Goal: Task Accomplishment & Management: Manage account settings

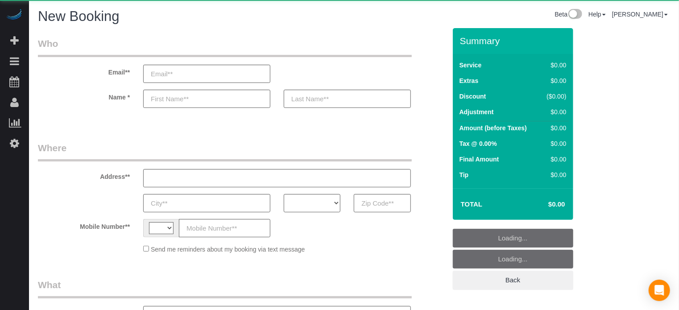
select select "string:[GEOGRAPHIC_DATA]"
select select "object:602"
select select "number:9"
select select "object:1186"
select select "4"
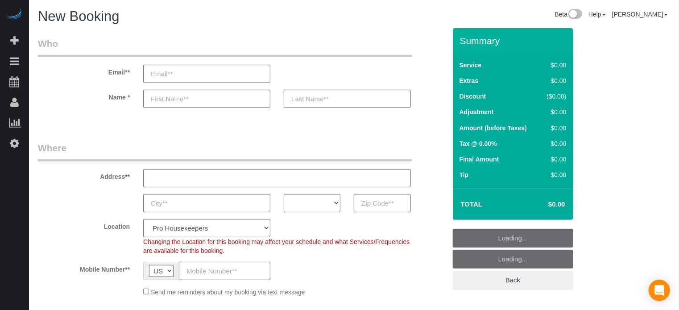
click at [384, 206] on input "text" at bounding box center [382, 203] width 57 height 18
paste input "77044"
type input "77044"
click at [327, 205] on select "AK AL AR AZ CA CO CT DC DE FL GA HI IA ID IL IN KS KY LA MA MD ME MI MN MO MS M…" at bounding box center [312, 203] width 57 height 18
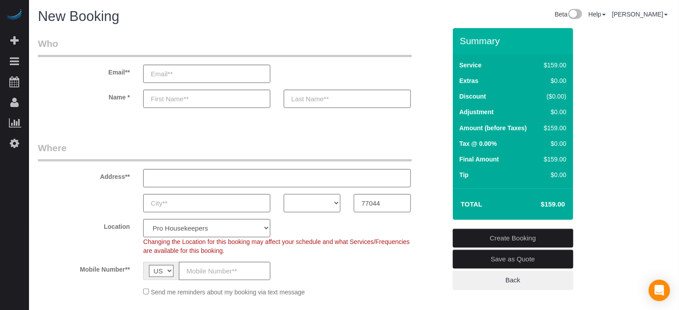
select select "TX"
click at [284, 194] on select "AK AL AR AZ CA CO CT DC DE [GEOGRAPHIC_DATA] [GEOGRAPHIC_DATA] HI IA ID IL IN K…" at bounding box center [312, 203] width 57 height 18
click at [252, 233] on select "Pro Housekeepers [GEOGRAPHIC_DATA] [GEOGRAPHIC_DATA] [GEOGRAPHIC_DATA] [GEOGRAP…" at bounding box center [206, 228] width 127 height 18
select select "15"
click at [143, 219] on select "Pro Housekeepers [GEOGRAPHIC_DATA] [GEOGRAPHIC_DATA] [GEOGRAPHIC_DATA] [GEOGRAP…" at bounding box center [206, 228] width 127 height 18
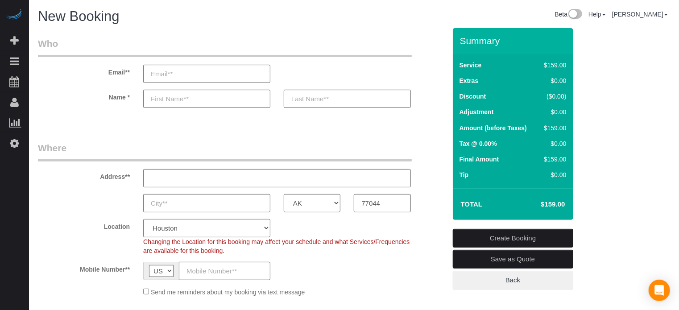
select select "object:1195"
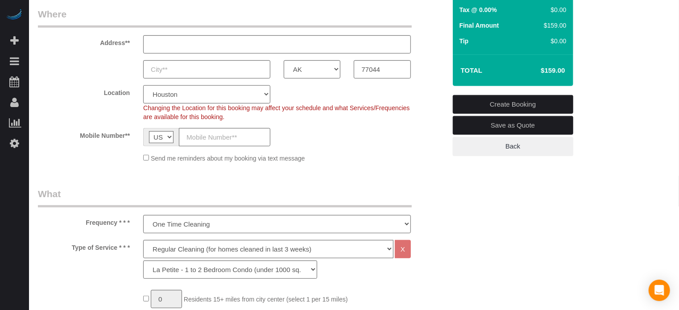
scroll to position [268, 0]
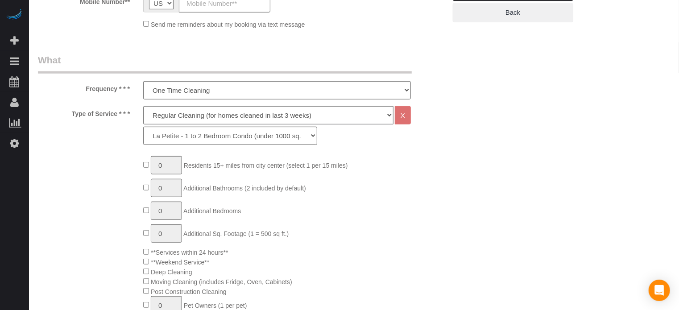
click at [168, 112] on select "Deep Cleaning (for homes that have not been cleaned in 3+ weeks) Spruce Regular…" at bounding box center [268, 115] width 250 height 18
select select "5"
click at [143, 106] on select "Deep Cleaning (for homes that have not been cleaned in 3+ weeks) Spruce Regular…" at bounding box center [268, 115] width 250 height 18
click at [186, 140] on select "La Petite - 1 to 2 Bedroom Condo (under 1000 sq. ft.) La Petite II - 2 Bedroom …" at bounding box center [230, 136] width 174 height 18
select select "96"
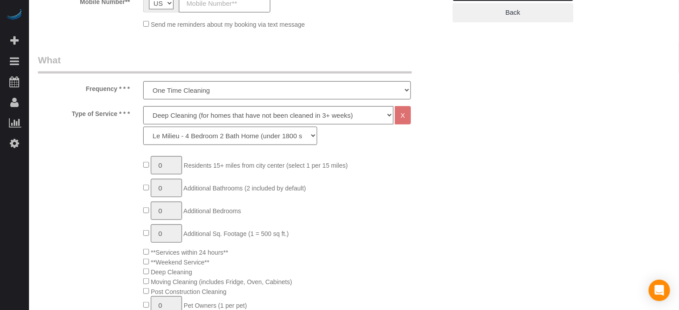
click at [143, 127] on select "La Petite - 1 to 2 Bedroom Condo (under 1000 sq. ft.) La Petite II - 2 Bedroom …" at bounding box center [230, 136] width 174 height 18
type input "1"
click at [166, 167] on input "1" at bounding box center [166, 165] width 31 height 18
click at [18, 183] on div "Beta Add Booking Bookings Active Bookings Cancelled Bookings Quote Inquiries Do…" at bounding box center [14, 155] width 29 height 310
type input "1"
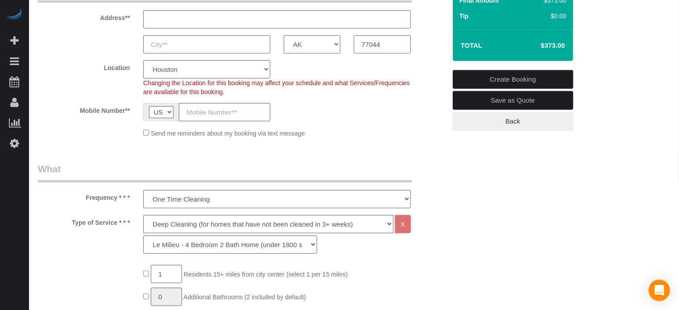
scroll to position [223, 0]
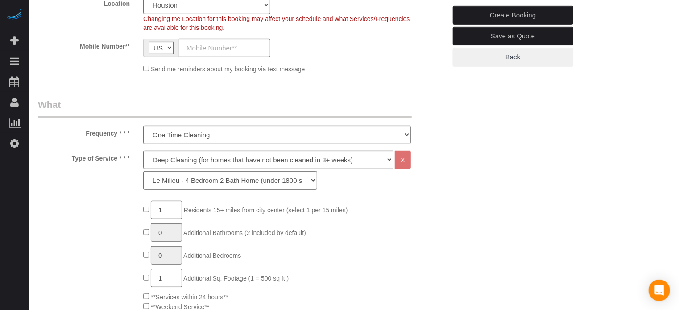
click at [173, 277] on input "1" at bounding box center [166, 278] width 31 height 18
type input "2"
click at [176, 211] on input "1" at bounding box center [166, 210] width 31 height 18
type input "2"
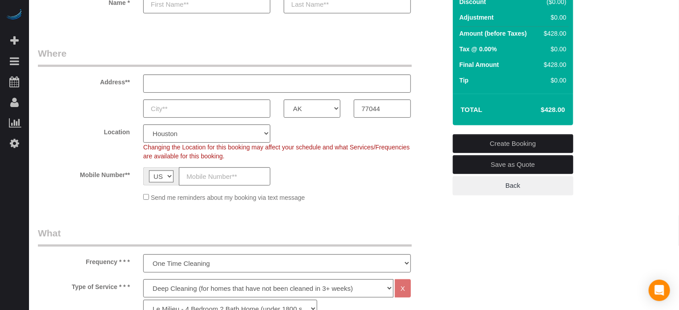
scroll to position [89, 0]
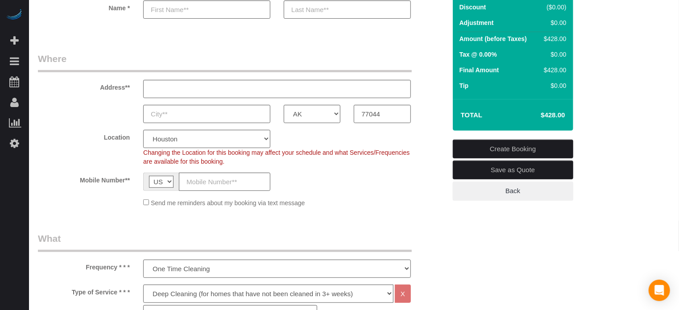
click at [421, 140] on div "Location Pro Housekeepers Atlanta Austin Boston Chicago Cincinnati Clearwater D…" at bounding box center [242, 148] width 422 height 36
click at [405, 153] on span "Changing the Location for this booking may affect your schedule and what Servic…" at bounding box center [276, 157] width 267 height 16
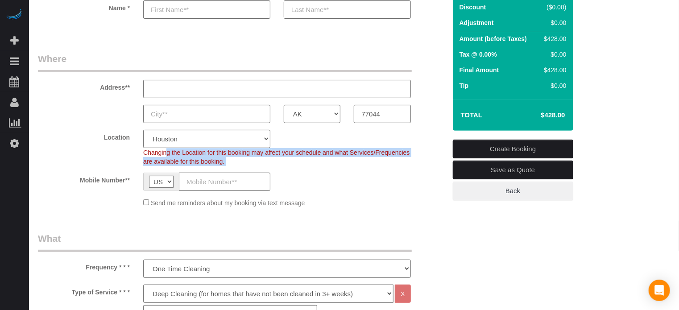
click at [405, 153] on span "Changing the Location for this booking may affect your schedule and what Servic…" at bounding box center [276, 157] width 267 height 16
click at [370, 160] on div "Changing the Location for this booking may affect your schedule and what Servic…" at bounding box center [277, 157] width 281 height 18
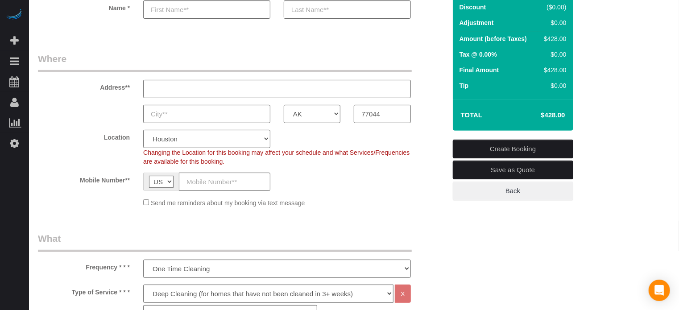
click at [17, 186] on div "Beta Add Booking Bookings Active Bookings Cancelled Bookings Quote Inquiries Do…" at bounding box center [14, 155] width 29 height 310
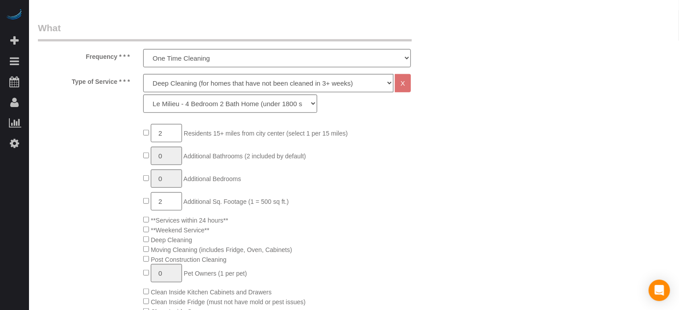
scroll to position [312, 0]
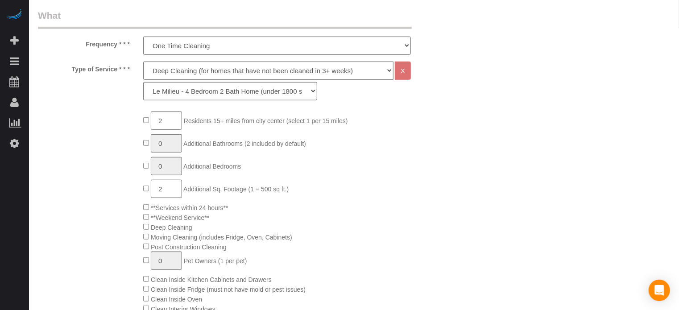
click at [173, 182] on input "2" at bounding box center [166, 189] width 31 height 18
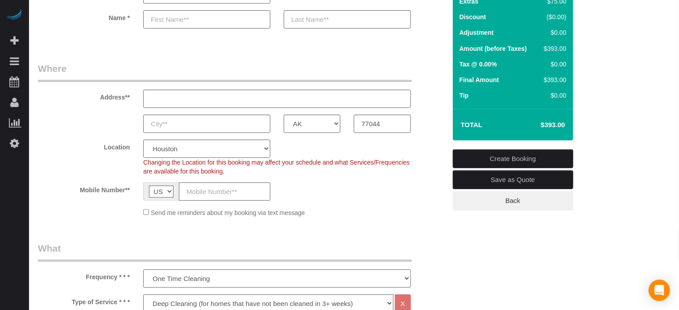
scroll to position [45, 0]
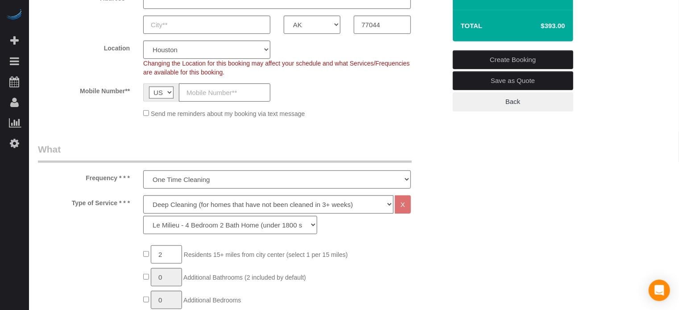
scroll to position [268, 0]
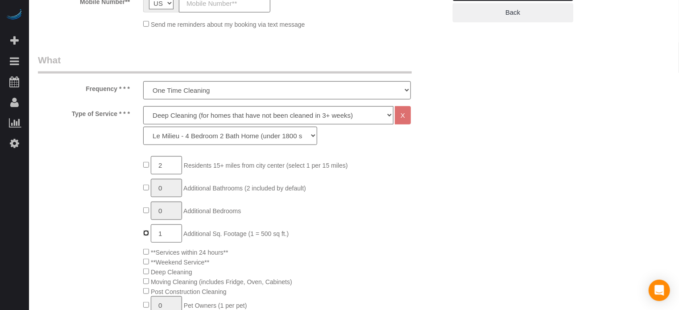
type input "0"
click at [201, 136] on select "La Petite - 1 to 2 Bedroom Condo (under 1000 sq. ft.) La Petite II - 2 Bedroom …" at bounding box center [230, 136] width 174 height 18
select select "93"
click at [143, 127] on select "La Petite - 1 to 2 Bedroom Condo (under 1000 sq. ft.) La Petite II - 2 Bedroom …" at bounding box center [230, 136] width 174 height 18
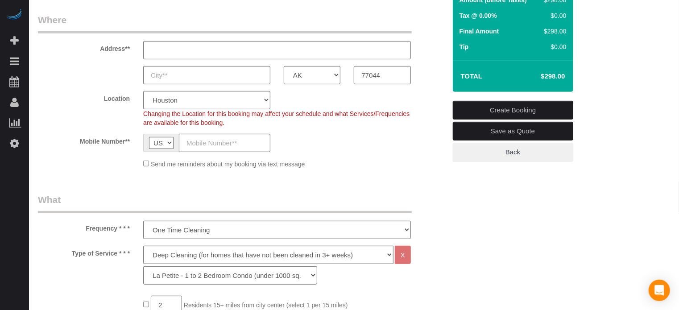
scroll to position [89, 0]
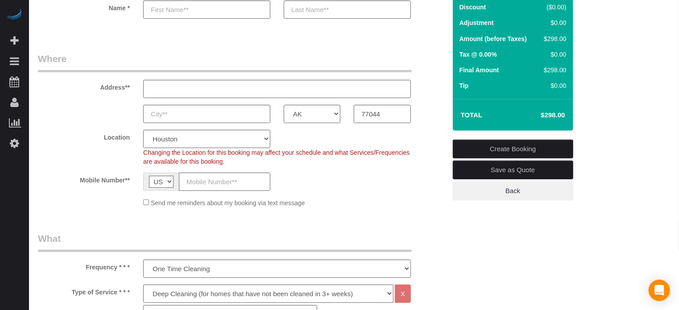
drag, startPoint x: 632, startPoint y: 188, endPoint x: 617, endPoint y: 187, distance: 15.7
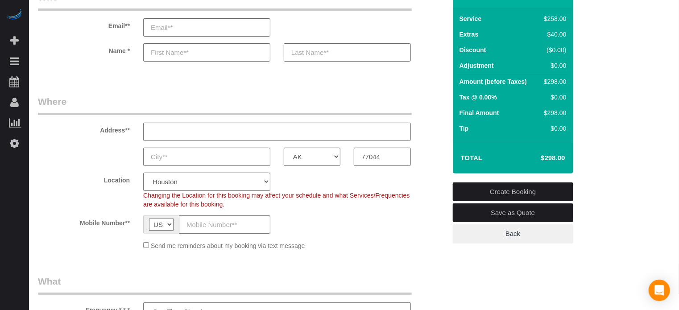
scroll to position [45, 0]
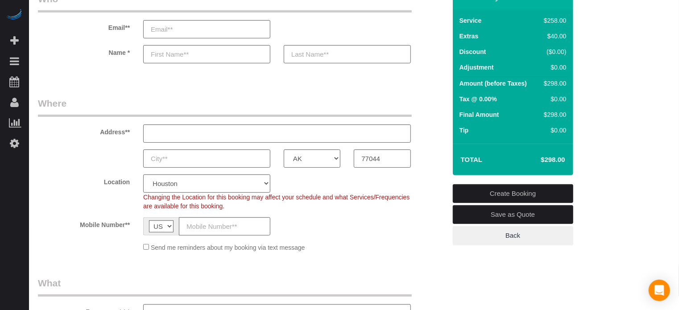
click at [425, 97] on div "Address**" at bounding box center [242, 120] width 422 height 46
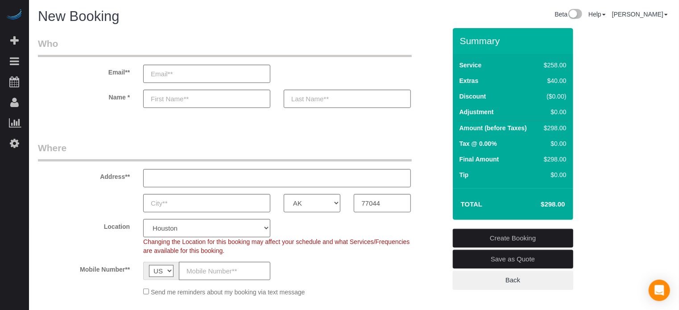
drag, startPoint x: 461, startPoint y: 39, endPoint x: 565, endPoint y: 210, distance: 200.7
click at [565, 210] on div "Summary Service $258.00 Extras $40.00 Discount ($0.00) Adjustment $0.00 Amount …" at bounding box center [513, 124] width 121 height 192
click at [565, 210] on td "$298.00" at bounding box center [540, 204] width 58 height 22
drag, startPoint x: 567, startPoint y: 204, endPoint x: 458, endPoint y: 42, distance: 195.3
click at [458, 42] on div "Summary Service $258.00 Extras $40.00 Discount ($0.00) Adjustment $0.00 Amount …" at bounding box center [513, 124] width 121 height 192
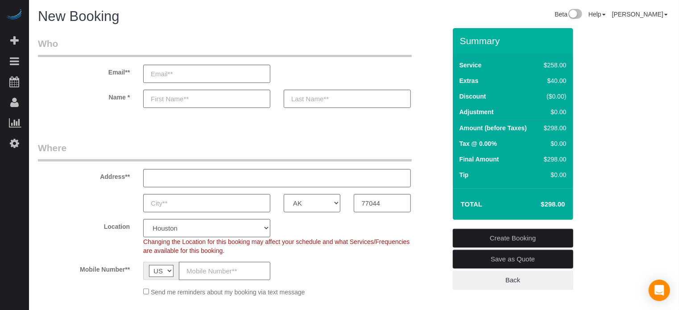
click at [458, 42] on div "Summary" at bounding box center [513, 45] width 121 height 19
click at [62, 219] on label "Location" at bounding box center [83, 225] width 105 height 12
click at [420, 152] on div "Address**" at bounding box center [242, 165] width 422 height 46
click at [430, 173] on div "Address**" at bounding box center [242, 165] width 422 height 46
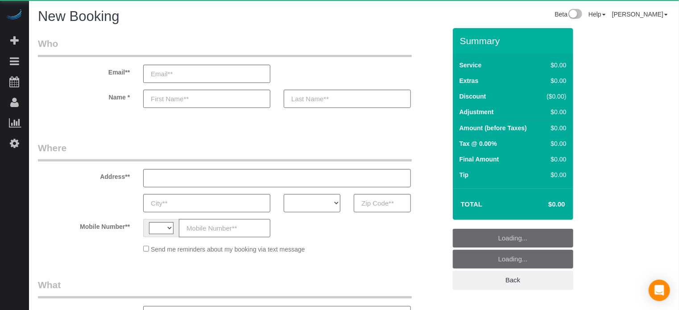
select select "string:US"
select select "object:556"
select select "number:9"
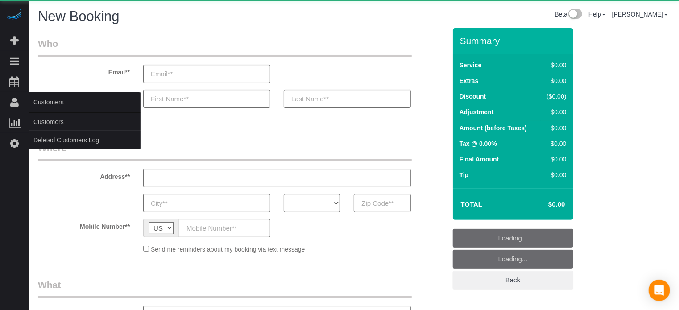
select select "object:1186"
select select "4"
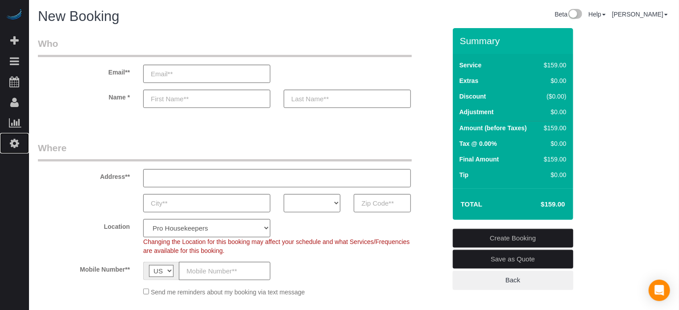
click at [12, 151] on link "Settings" at bounding box center [14, 143] width 29 height 21
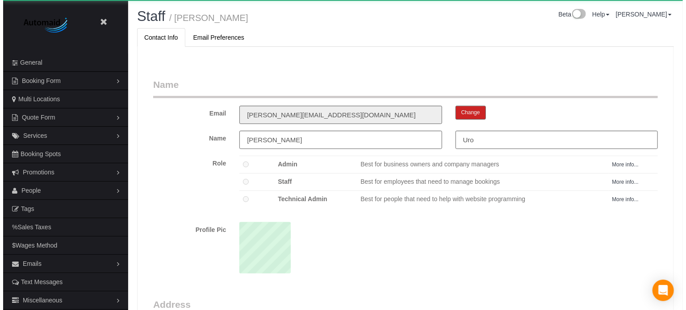
scroll to position [580, 679]
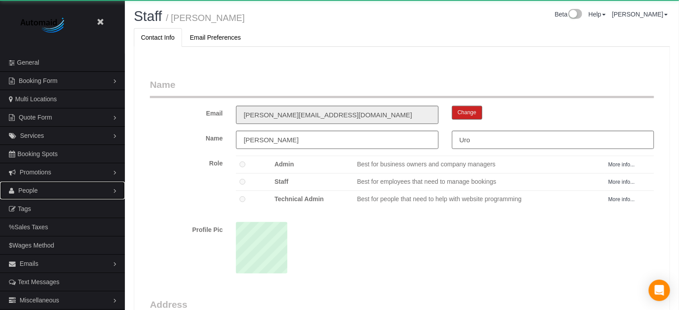
click at [41, 192] on link "People" at bounding box center [62, 191] width 125 height 18
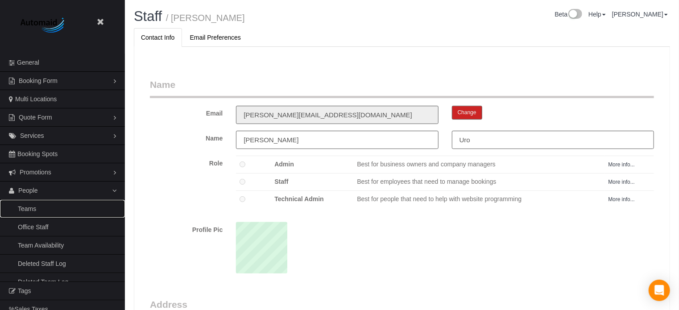
click at [35, 204] on link "Teams" at bounding box center [62, 209] width 125 height 18
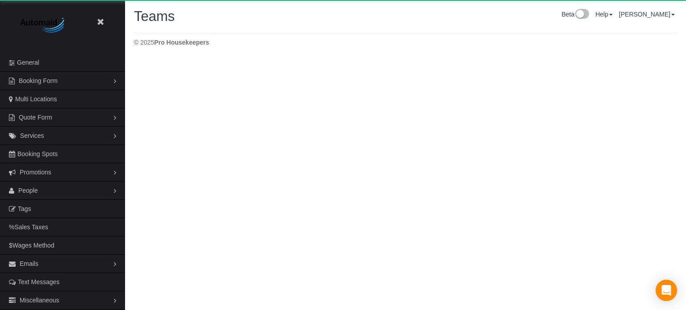
scroll to position [153, 686]
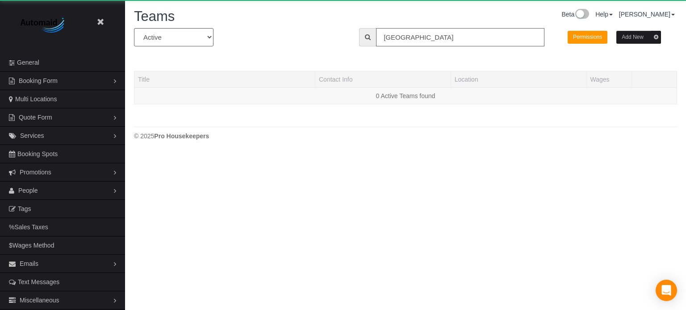
click at [417, 41] on input "tampa" at bounding box center [460, 37] width 168 height 18
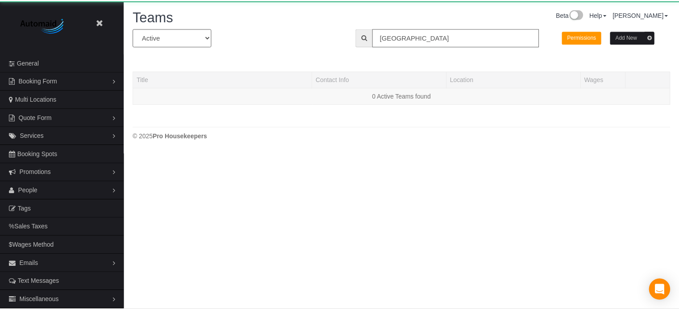
scroll to position [183, 686]
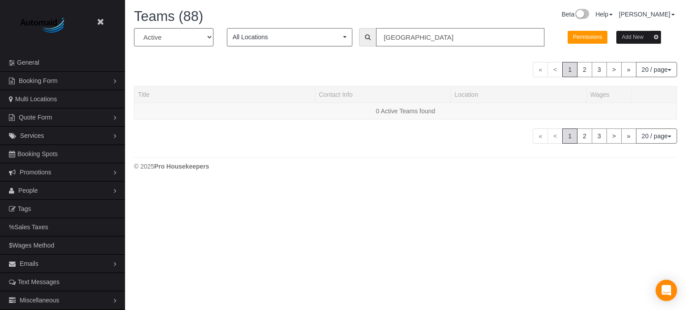
click at [417, 41] on input "tampa" at bounding box center [460, 37] width 168 height 18
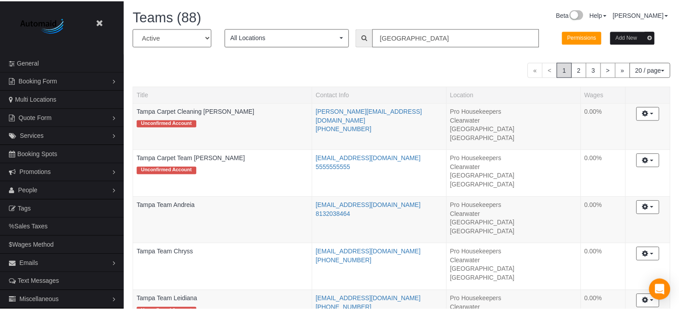
scroll to position [44232, 43963]
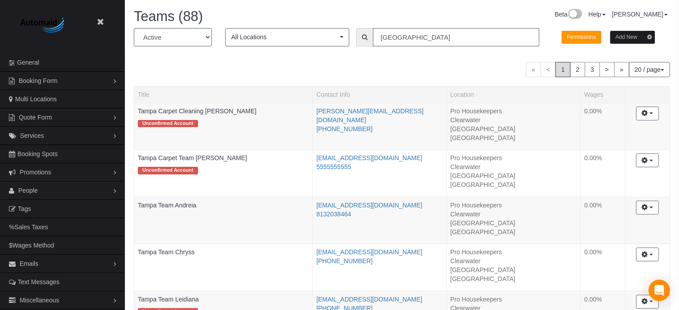
paste input "(720) 688-5529"
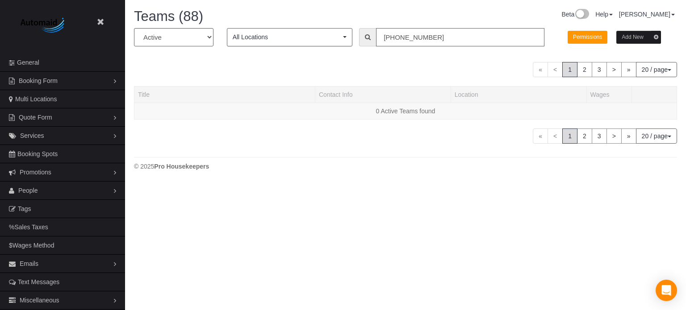
scroll to position [44459, 43957]
drag, startPoint x: 454, startPoint y: 38, endPoint x: 277, endPoint y: 41, distance: 177.2
click at [277, 41] on div "All Active Archived All Locations All Locations Active Locations Pro Housekeepe…" at bounding box center [405, 40] width 556 height 25
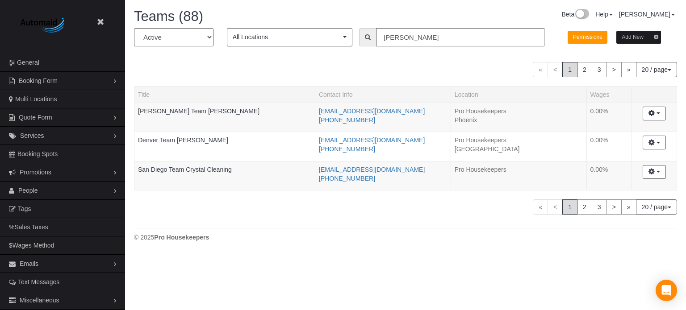
type input "michael"
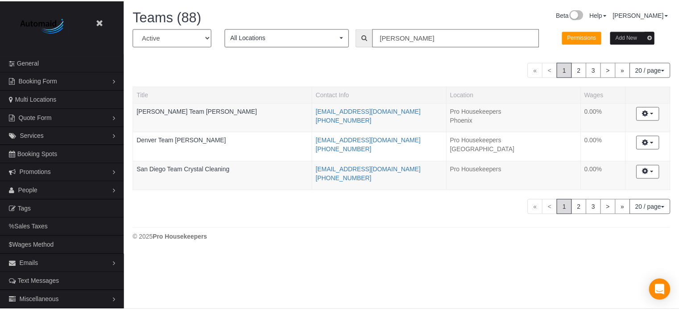
scroll to position [44417, 43957]
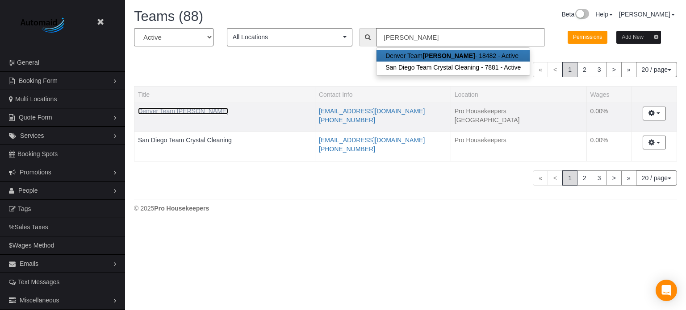
click at [176, 112] on link "Denver Team Michael" at bounding box center [183, 111] width 90 height 7
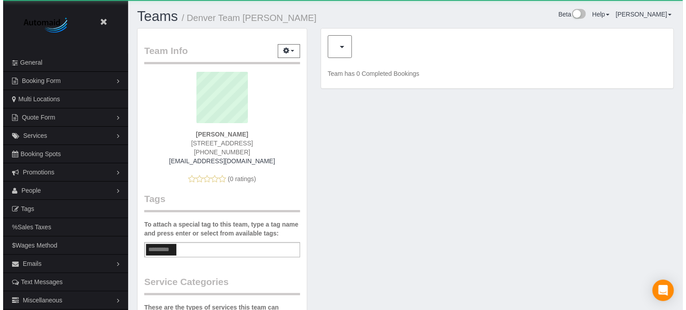
scroll to position [583, 679]
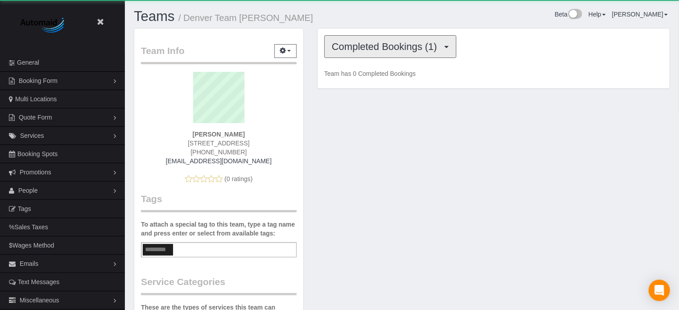
click at [360, 50] on span "Completed Bookings (1)" at bounding box center [387, 46] width 110 height 11
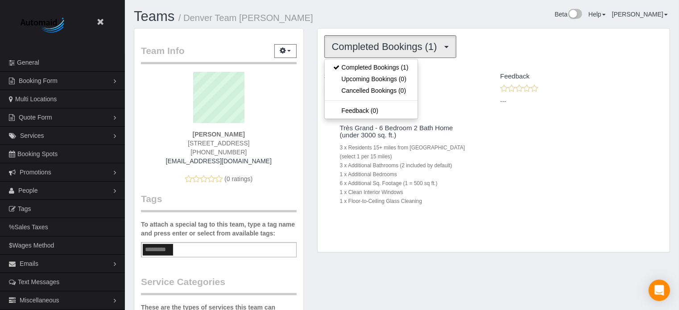
click at [452, 80] on div "Service" at bounding box center [406, 76] width 176 height 15
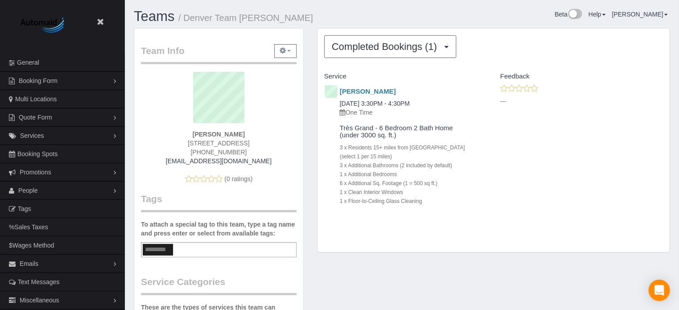
click at [283, 50] on icon "button" at bounding box center [283, 50] width 6 height 5
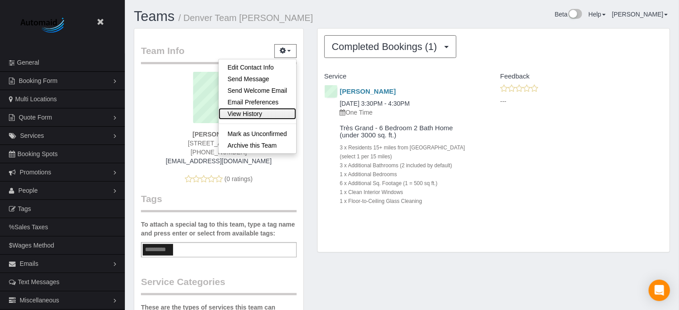
click at [248, 112] on link "View History" at bounding box center [258, 114] width 78 height 12
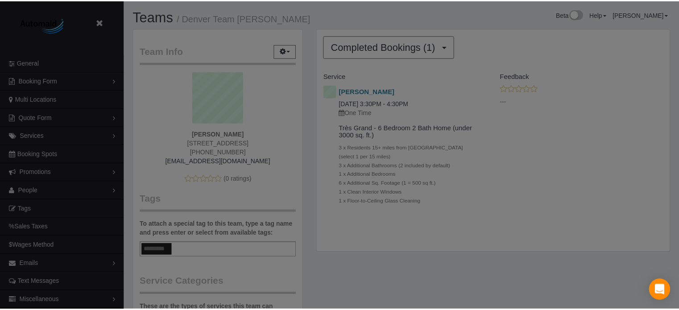
scroll to position [583, 686]
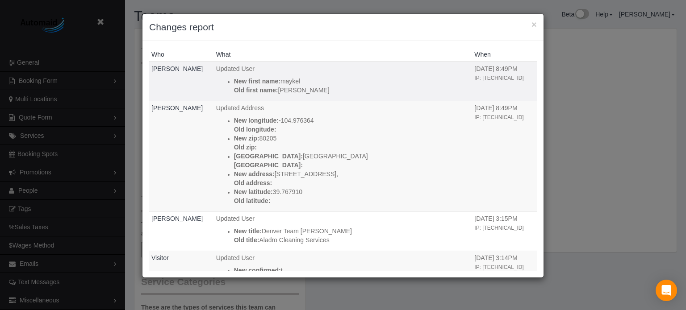
click at [277, 82] on p "New first name: maykel" at bounding box center [352, 81] width 236 height 9
click at [279, 88] on p "Old first name: Michael" at bounding box center [352, 90] width 236 height 9
click at [276, 81] on p "New first name: maykel" at bounding box center [352, 81] width 236 height 9
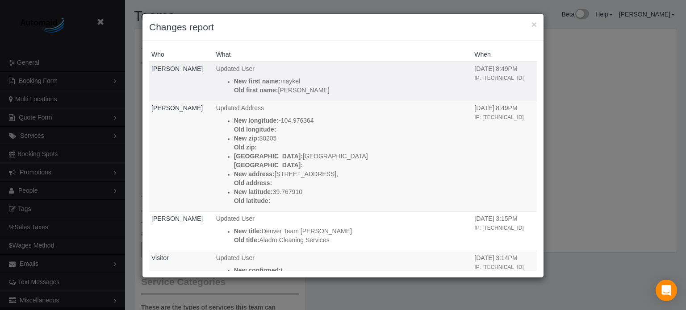
copy p "maykel"
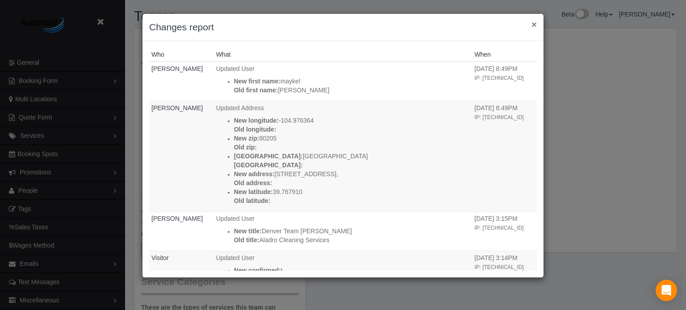
click at [532, 25] on button "×" at bounding box center [533, 24] width 5 height 9
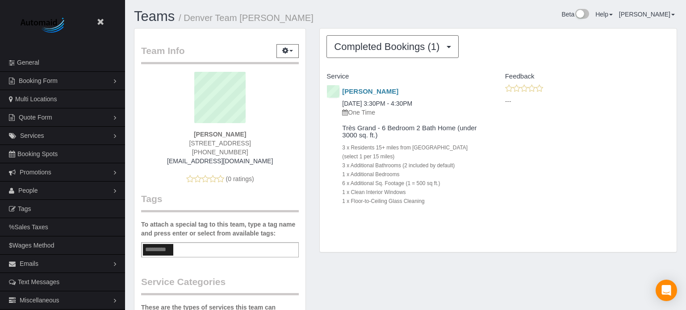
scroll to position [44060, 43963]
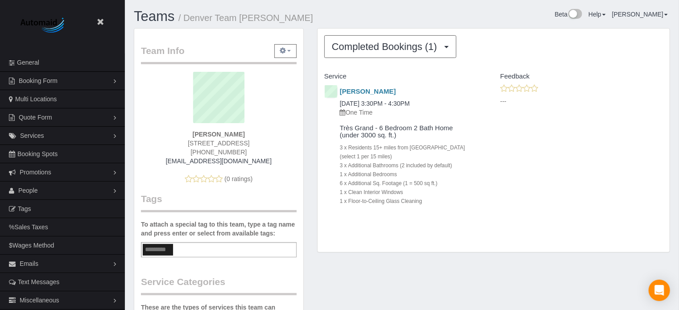
click at [293, 47] on button "button" at bounding box center [286, 51] width 22 height 14
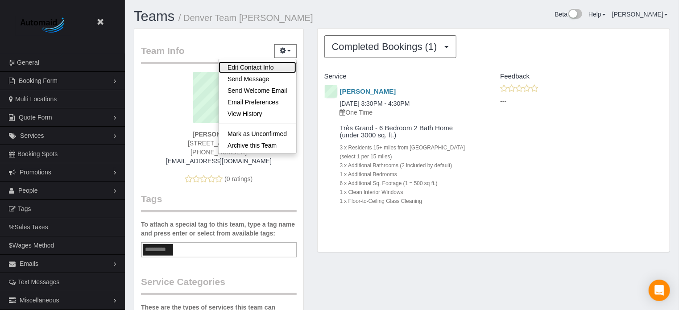
click at [252, 63] on link "Edit Contact Info" at bounding box center [258, 68] width 78 height 12
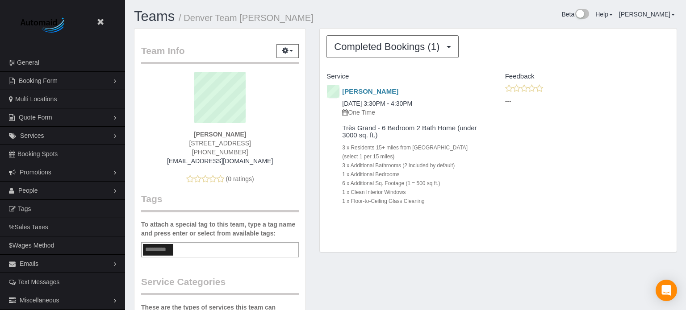
scroll to position [583, 686]
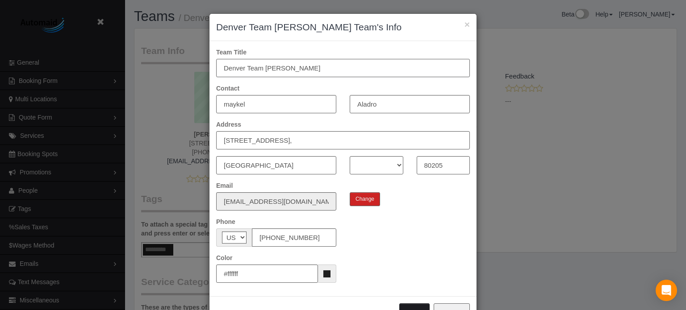
click at [277, 69] on input "Denver Team Michael" at bounding box center [343, 68] width 254 height 18
paste input "mayk"
click at [268, 68] on input "Denver Team maykel" at bounding box center [343, 68] width 254 height 18
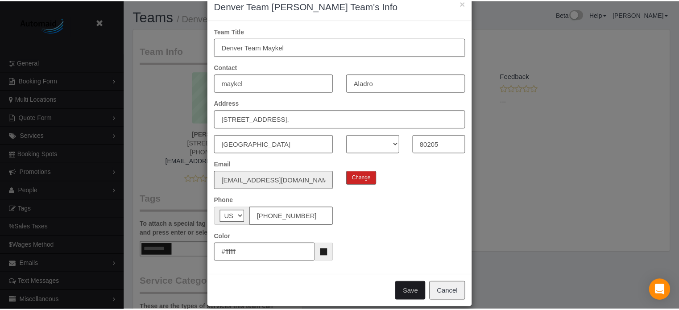
scroll to position [32, 0]
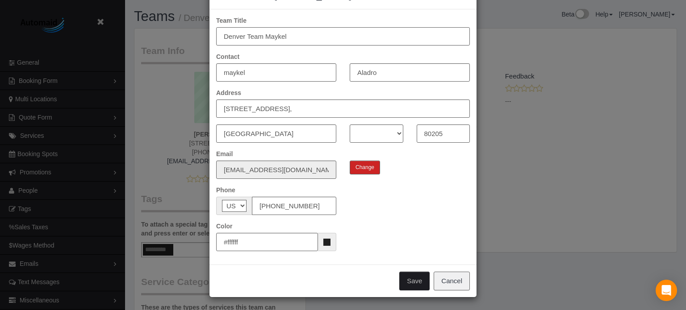
type input "Denver Team Maykel"
click at [404, 282] on button "Save" at bounding box center [414, 281] width 30 height 19
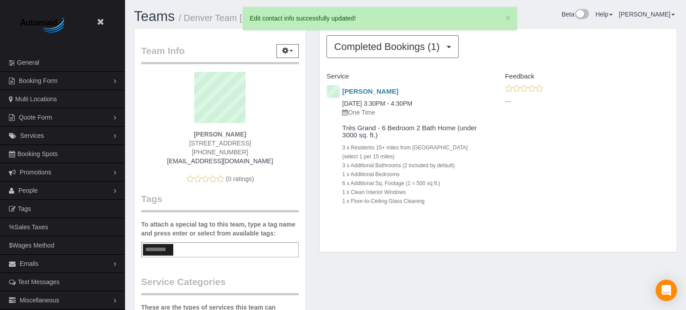
scroll to position [44060, 43963]
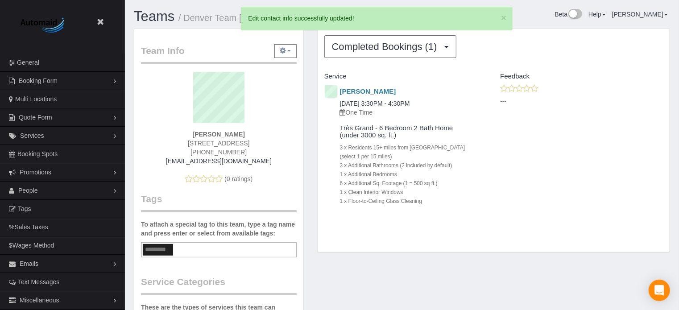
click at [291, 53] on button "button" at bounding box center [286, 51] width 22 height 14
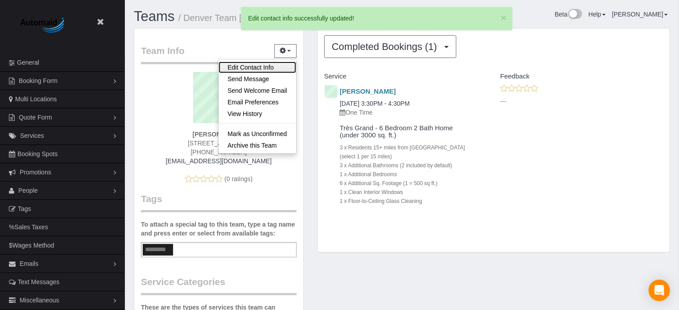
click at [265, 69] on link "Edit Contact Info" at bounding box center [258, 68] width 78 height 12
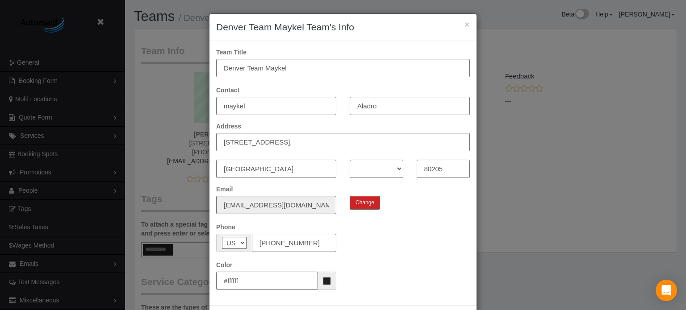
scroll to position [583, 686]
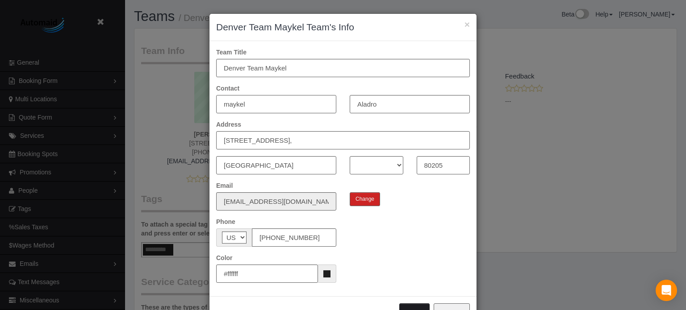
click at [227, 104] on input "maykel" at bounding box center [276, 104] width 120 height 18
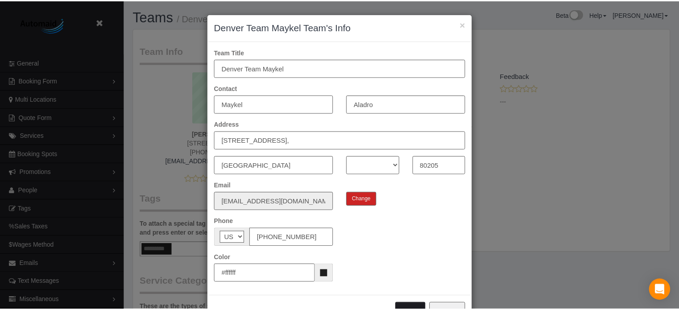
scroll to position [32, 0]
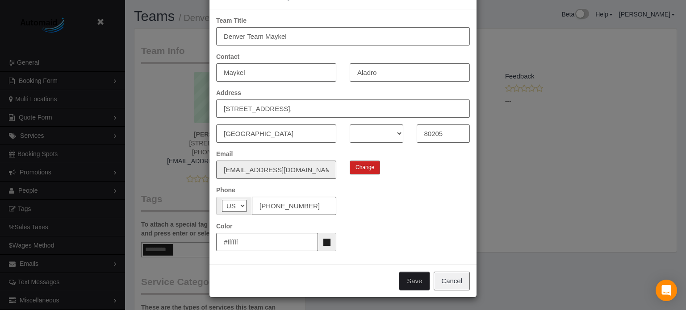
type input "Maykel"
click at [412, 279] on button "Save" at bounding box center [414, 281] width 30 height 19
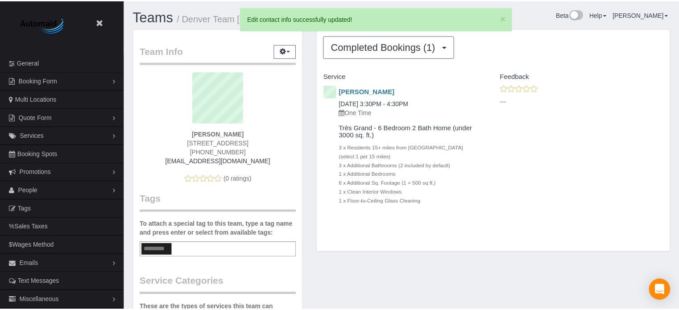
scroll to position [44060, 43963]
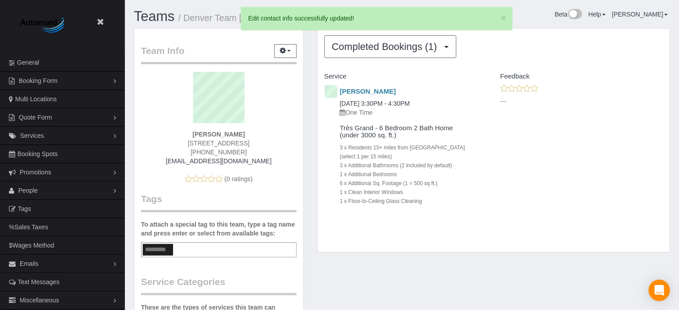
click at [218, 151] on span "(720) 688-5529" at bounding box center [219, 152] width 56 height 7
copy div "(720) 688-5529"
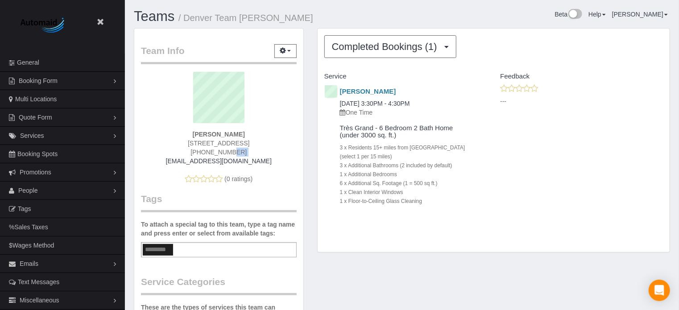
click at [673, 144] on div "Completed Bookings (1) Completed Bookings (1) Upcoming Bookings (0) Cancelled B…" at bounding box center [494, 145] width 367 height 234
click at [444, 16] on div "Beta Help Help Docs Take a Tour Contact Support Edgar Uro My Account Change Pas…" at bounding box center [539, 17] width 275 height 16
click at [316, 21] on h1 "Teams / Denver Team Michael" at bounding box center [265, 16] width 262 height 15
click at [382, 259] on div "Completed Bookings (1) Completed Bookings (1) Upcoming Bookings (0) Cancelled B…" at bounding box center [494, 145] width 367 height 234
drag, startPoint x: 183, startPoint y: 17, endPoint x: 271, endPoint y: 21, distance: 88.0
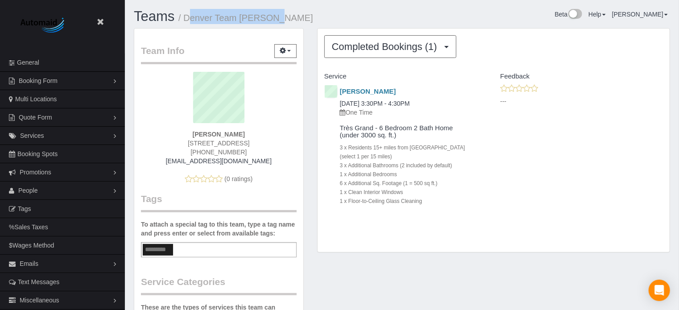
click at [271, 21] on h1 "Teams / Denver Team Michael" at bounding box center [265, 16] width 262 height 15
drag, startPoint x: 277, startPoint y: 20, endPoint x: 184, endPoint y: 22, distance: 92.9
click at [184, 22] on h1 "Teams / Denver Team Michael" at bounding box center [265, 16] width 262 height 15
click at [184, 21] on small "/ Denver Team Michael" at bounding box center [246, 18] width 135 height 10
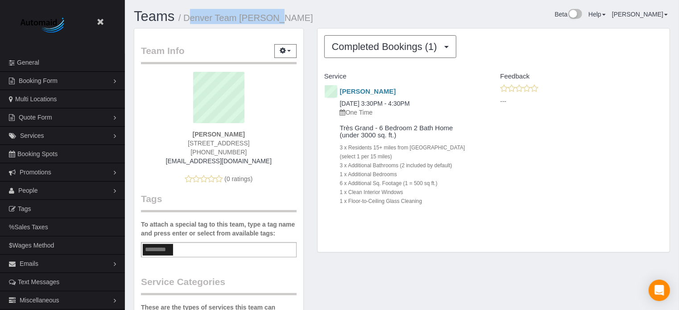
drag, startPoint x: 184, startPoint y: 18, endPoint x: 272, endPoint y: 23, distance: 87.6
click at [272, 23] on h1 "Teams / Denver Team Michael" at bounding box center [265, 16] width 262 height 15
click at [273, 22] on h1 "Teams / Denver Team Michael" at bounding box center [265, 16] width 262 height 15
drag, startPoint x: 273, startPoint y: 16, endPoint x: 185, endPoint y: 20, distance: 88.0
click at [185, 20] on h1 "Teams / Denver Team Michael" at bounding box center [265, 16] width 262 height 15
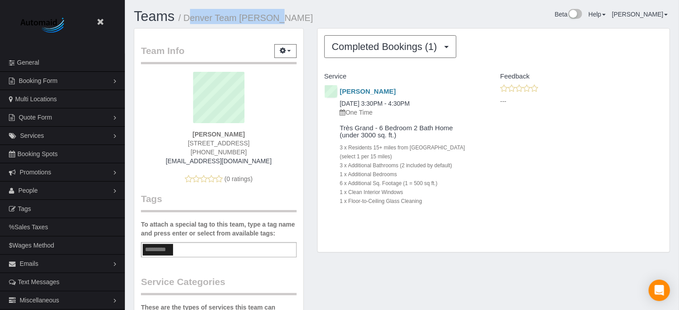
click at [185, 19] on small "/ Denver Team Michael" at bounding box center [246, 18] width 135 height 10
click at [186, 19] on small "/ Denver Team Michael" at bounding box center [246, 18] width 135 height 10
drag, startPoint x: 183, startPoint y: 19, endPoint x: 284, endPoint y: 21, distance: 100.9
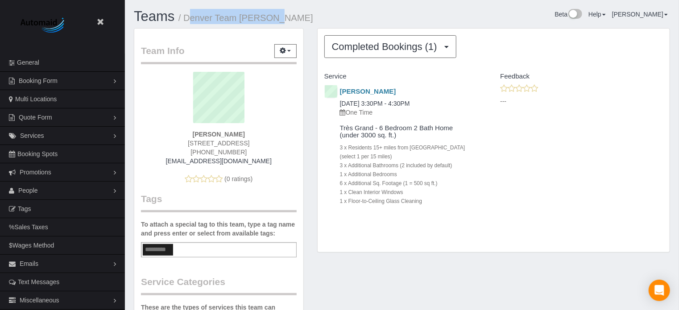
click at [284, 21] on h1 "Teams / Denver Team Michael" at bounding box center [265, 16] width 262 height 15
drag, startPoint x: 282, startPoint y: 21, endPoint x: 185, endPoint y: 21, distance: 96.9
click at [185, 21] on h1 "Teams / Denver Team Michael" at bounding box center [265, 16] width 262 height 15
click at [185, 21] on small "/ Denver Team Michael" at bounding box center [246, 18] width 135 height 10
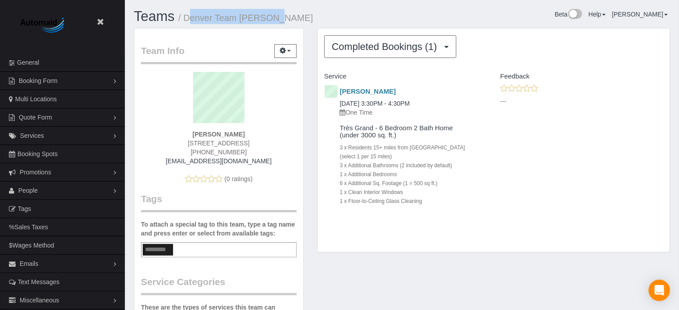
click at [185, 17] on small "/ Denver Team Michael" at bounding box center [246, 18] width 135 height 10
drag, startPoint x: 185, startPoint y: 17, endPoint x: 276, endPoint y: 19, distance: 91.5
click at [276, 19] on h1 "Teams / Denver Team Michael" at bounding box center [265, 16] width 262 height 15
drag, startPoint x: 282, startPoint y: 19, endPoint x: 185, endPoint y: 19, distance: 96.9
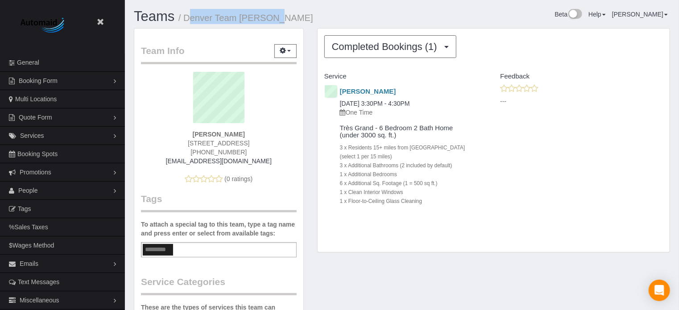
click at [185, 19] on h1 "Teams / Denver Team Michael" at bounding box center [265, 16] width 262 height 15
click at [271, 17] on h1 "Teams / Denver Team Michael" at bounding box center [265, 16] width 262 height 15
drag, startPoint x: 275, startPoint y: 17, endPoint x: 186, endPoint y: 21, distance: 89.4
click at [186, 21] on h1 "Teams / Denver Team Michael" at bounding box center [265, 16] width 262 height 15
copy small "Denver Team Michael"
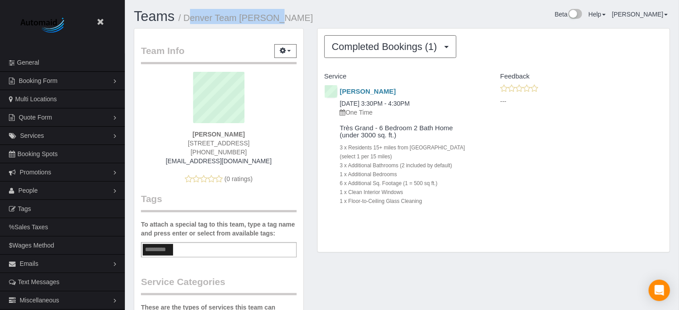
click at [623, 181] on div "Andrea Mozzocchi 09/03/2025 3:30PM - 4:30PM One Time Très Grand - 6 Bedroom 2 B…" at bounding box center [494, 153] width 352 height 139
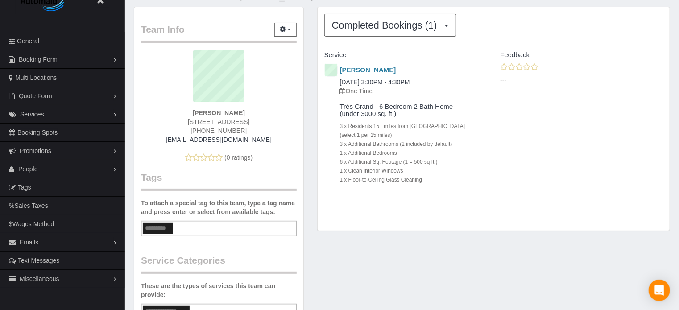
scroll to position [0, 0]
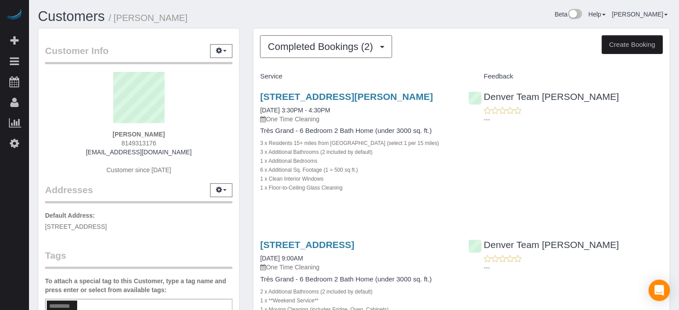
click at [134, 140] on span "8149313176" at bounding box center [138, 143] width 35 height 7
copy div "8149313176"
click at [664, 99] on div "Denver Team Michael ---" at bounding box center [566, 106] width 208 height 44
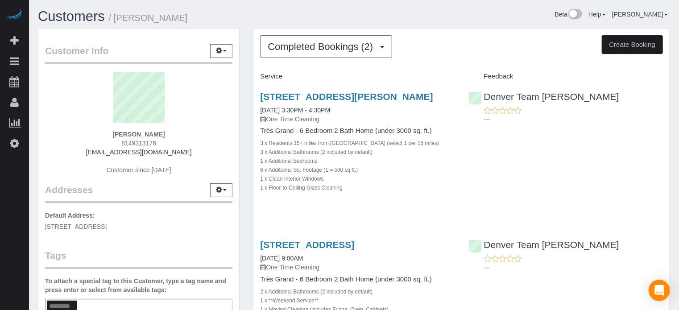
click at [656, 142] on div "1918 Bryce Ct, Evergreen, Denver, CO 80439 09/03/2025 3:30PM - 4:30PM One Time …" at bounding box center [462, 147] width 417 height 126
click at [247, 122] on div "Completed Bookings (2) Completed Bookings (2) Upcoming Bookings (0) Cancelled B…" at bounding box center [461, 221] width 431 height 387
click at [246, 133] on div "Completed Bookings (2) Completed Bookings (2) Upcoming Bookings (0) Cancelled B…" at bounding box center [461, 221] width 431 height 387
click at [665, 223] on div "Completed Bookings (2) Completed Bookings (2) Upcoming Bookings (0) Cancelled B…" at bounding box center [462, 217] width 417 height 377
click at [250, 80] on div "Completed Bookings (2) Completed Bookings (2) Upcoming Bookings (0) Cancelled B…" at bounding box center [461, 221] width 431 height 387
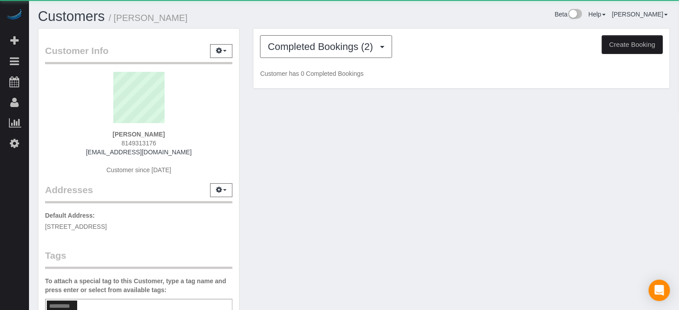
scroll to position [487, 679]
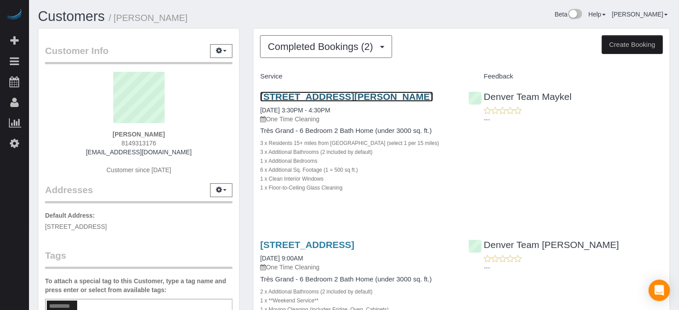
click at [300, 94] on link "[STREET_ADDRESS][PERSON_NAME]" at bounding box center [346, 97] width 173 height 10
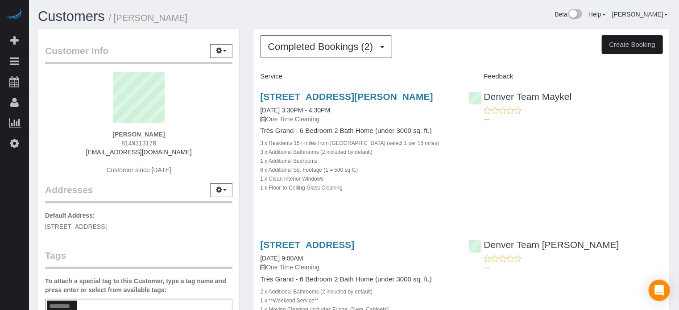
click at [668, 150] on div "[STREET_ADDRESS][PERSON_NAME] [DATE] 3:30PM - 4:30PM One Time Cleaning Très Gra…" at bounding box center [462, 147] width 417 height 126
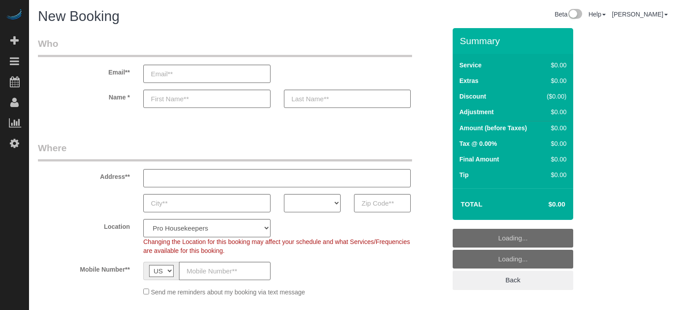
select select "4"
select select "number:9"
click at [382, 203] on input "text" at bounding box center [382, 203] width 57 height 18
paste input "85044"
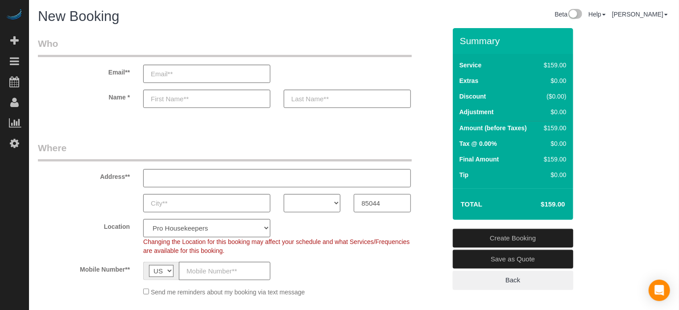
type input "85044"
click at [321, 208] on select "AK AL AR AZ CA CO CT DC DE [GEOGRAPHIC_DATA] [GEOGRAPHIC_DATA] HI IA ID IL IN K…" at bounding box center [312, 203] width 57 height 18
select select "AZ"
click at [284, 194] on select "AK AL AR AZ CA CO CT DC DE [GEOGRAPHIC_DATA] [GEOGRAPHIC_DATA] HI IA ID IL IN K…" at bounding box center [312, 203] width 57 height 18
click at [193, 229] on select "Pro Housekeepers [GEOGRAPHIC_DATA] [GEOGRAPHIC_DATA] [GEOGRAPHIC_DATA] [GEOGRAP…" at bounding box center [206, 228] width 127 height 18
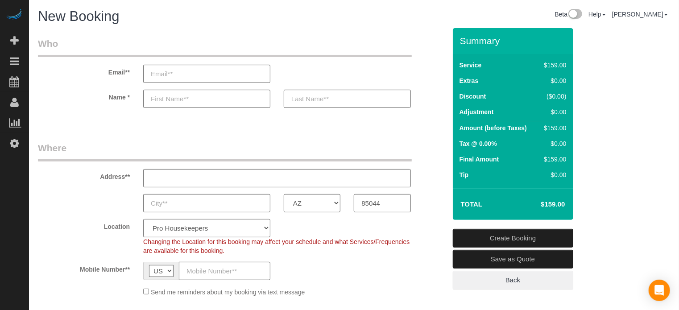
select select "21"
click at [143, 219] on select "Pro Housekeepers [GEOGRAPHIC_DATA] [GEOGRAPHIC_DATA] [GEOGRAPHIC_DATA] [GEOGRAP…" at bounding box center [206, 228] width 127 height 18
select select "object:1195"
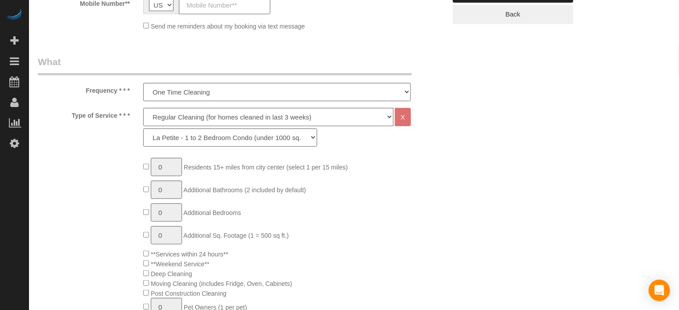
scroll to position [268, 0]
type input "1"
click at [166, 119] on select "Deep Cleaning (for homes that have not been cleaned in 3+ weeks) Spruce Regular…" at bounding box center [268, 115] width 250 height 18
select select "5"
click at [143, 106] on select "Deep Cleaning (for homes that have not been cleaned in 3+ weeks) Spruce Regular…" at bounding box center [268, 115] width 250 height 18
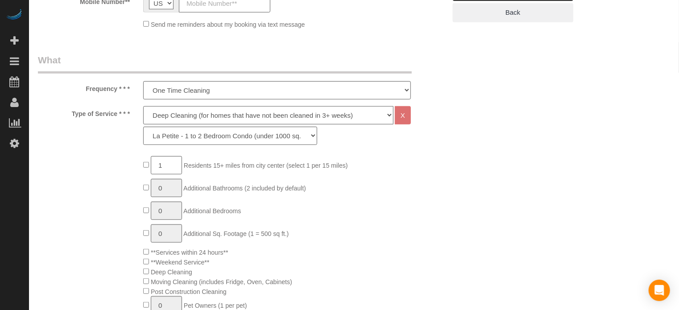
select select "93"
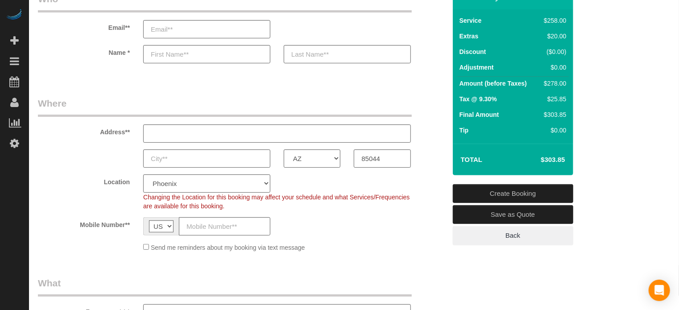
click at [548, 159] on h4 "$303.85" at bounding box center [539, 160] width 51 height 8
copy div "$303.85 Create Booking Save as Quote Back"
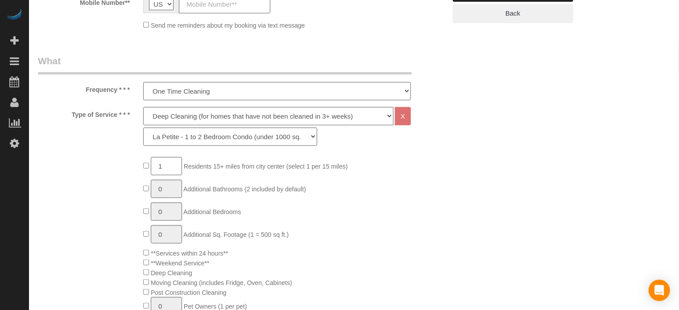
scroll to position [268, 0]
type input "0"
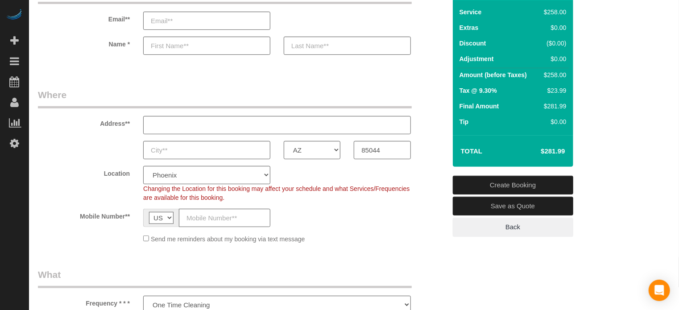
scroll to position [0, 0]
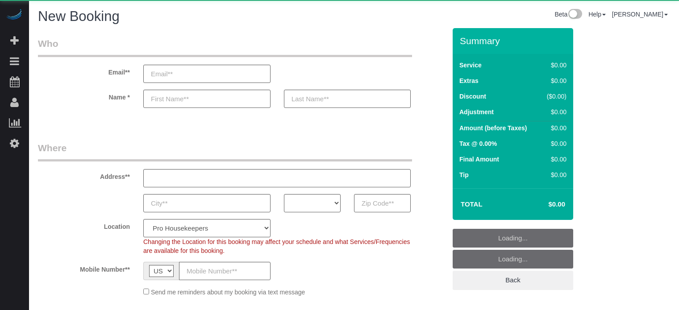
select select "number:9"
select select "object:1186"
select select "4"
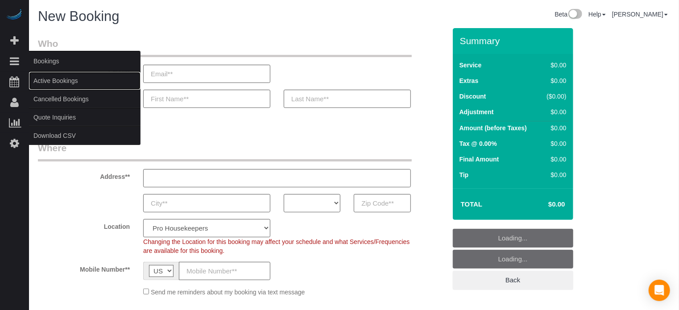
click at [60, 79] on link "Active Bookings" at bounding box center [85, 81] width 112 height 18
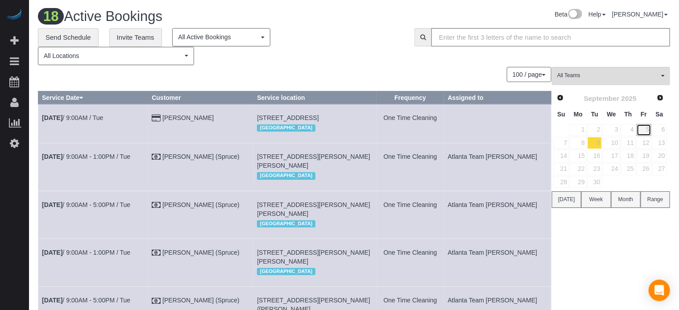
click at [645, 130] on link "5" at bounding box center [644, 130] width 15 height 12
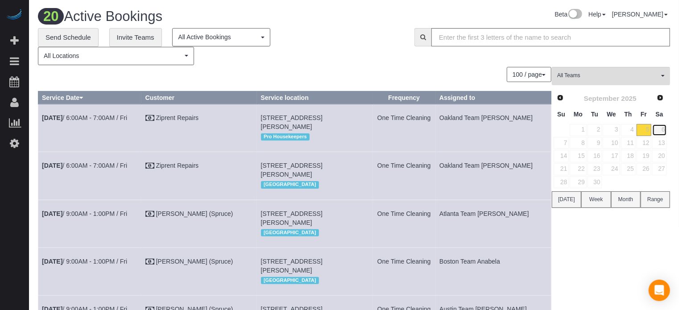
click at [663, 131] on link "6" at bounding box center [660, 130] width 15 height 12
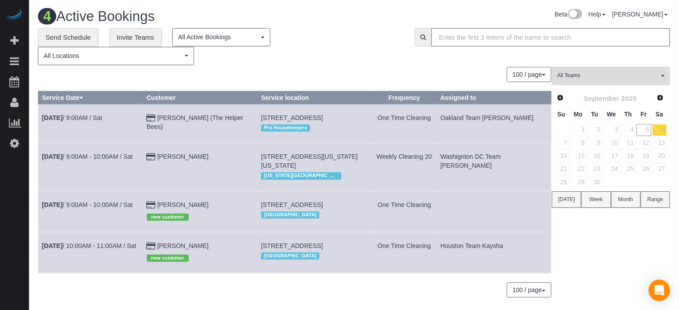
click at [620, 243] on div "All Teams Remove Team Filters Atlanta Team [PERSON_NAME] Atlanta Team [PERSON_N…" at bounding box center [611, 187] width 118 height 240
